Goal: Book appointment/travel/reservation

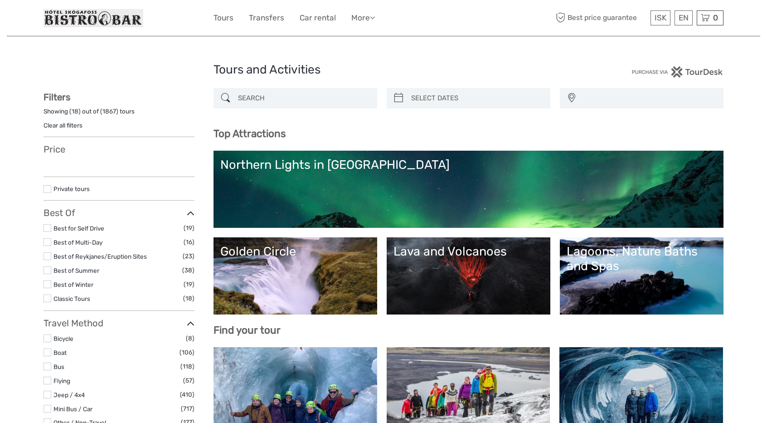
select select
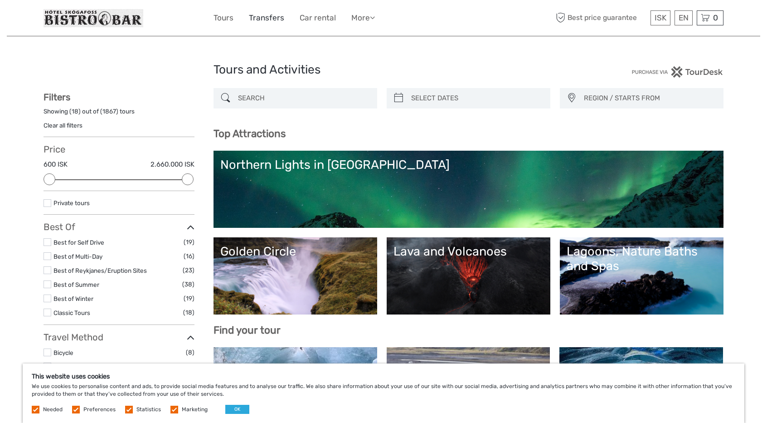
click at [266, 17] on link "Transfers" at bounding box center [266, 17] width 35 height 13
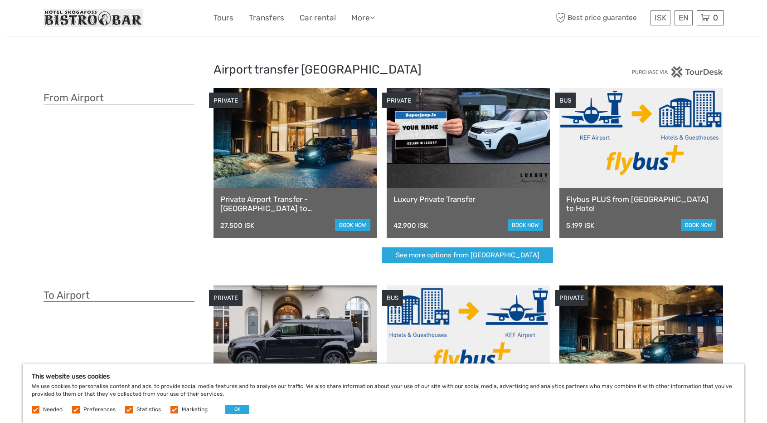
click at [296, 157] on link at bounding box center [296, 138] width 164 height 100
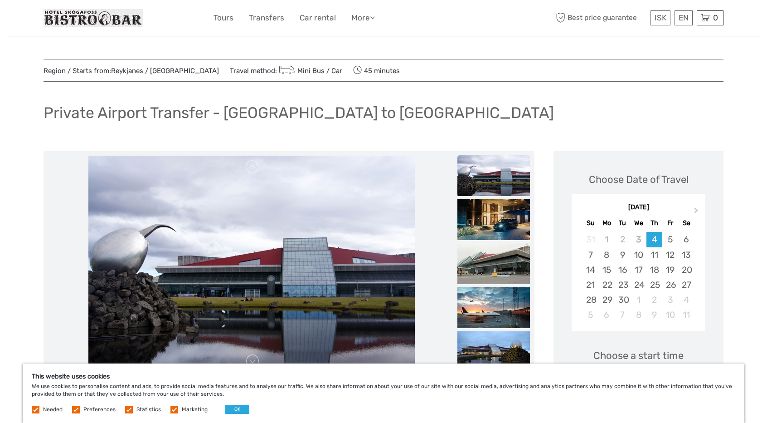
scroll to position [92, 0]
